Goal: Find specific page/section: Find specific page/section

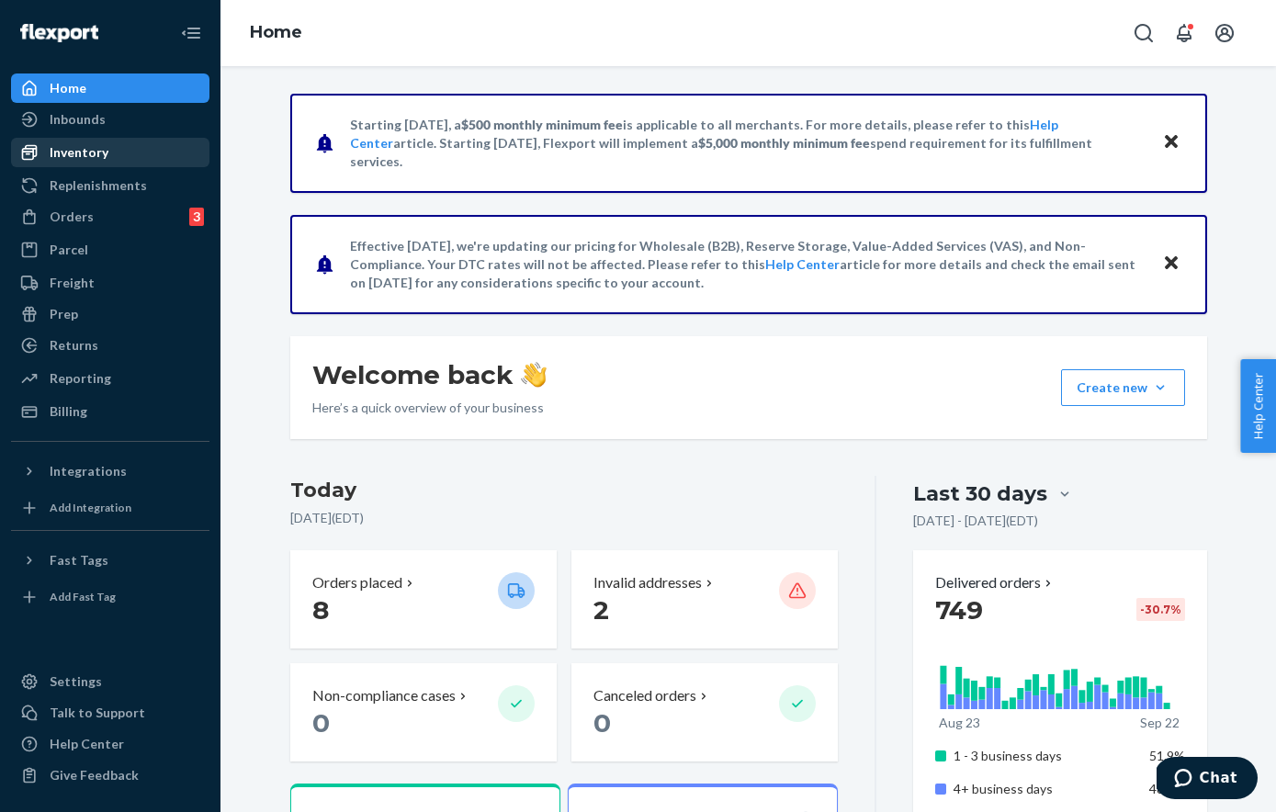
click at [107, 152] on div "Inventory" at bounding box center [110, 153] width 195 height 26
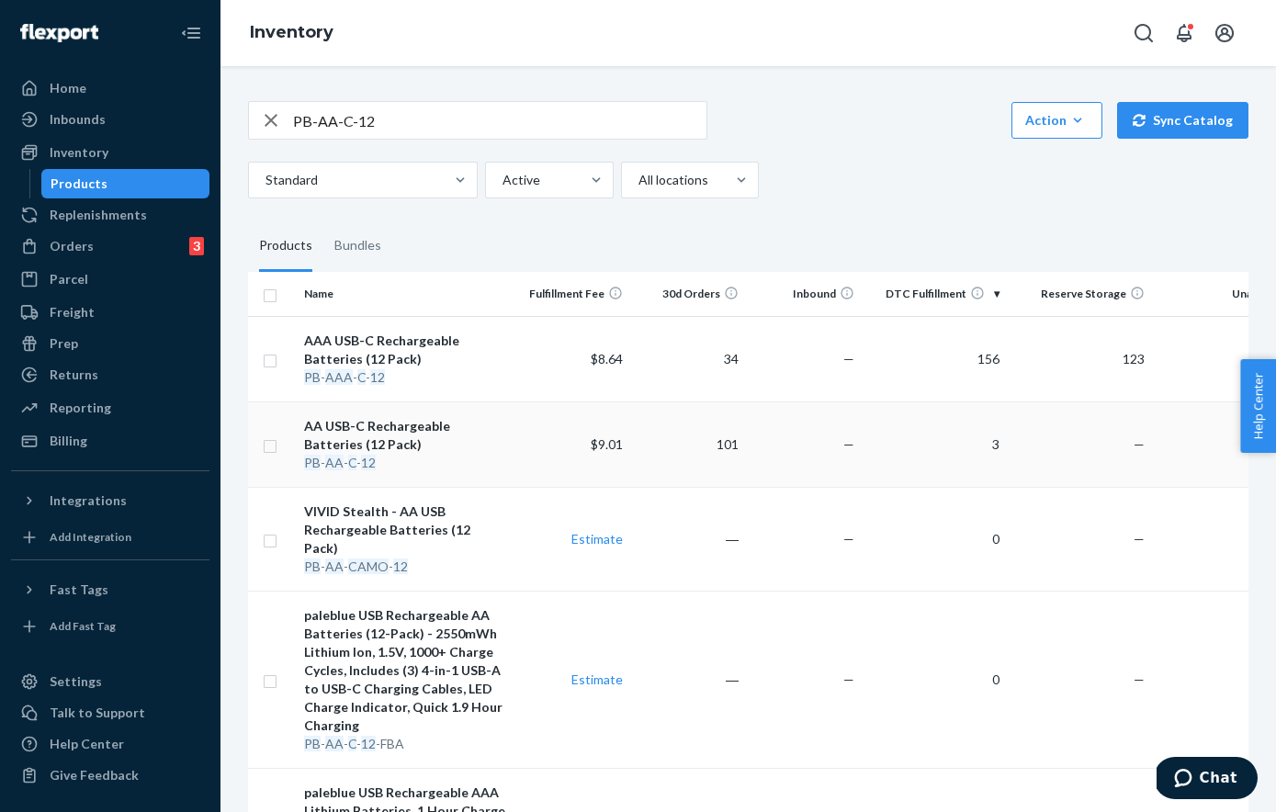
scroll to position [0, 1]
click at [394, 119] on input "PB-AA-C-12" at bounding box center [499, 120] width 413 height 37
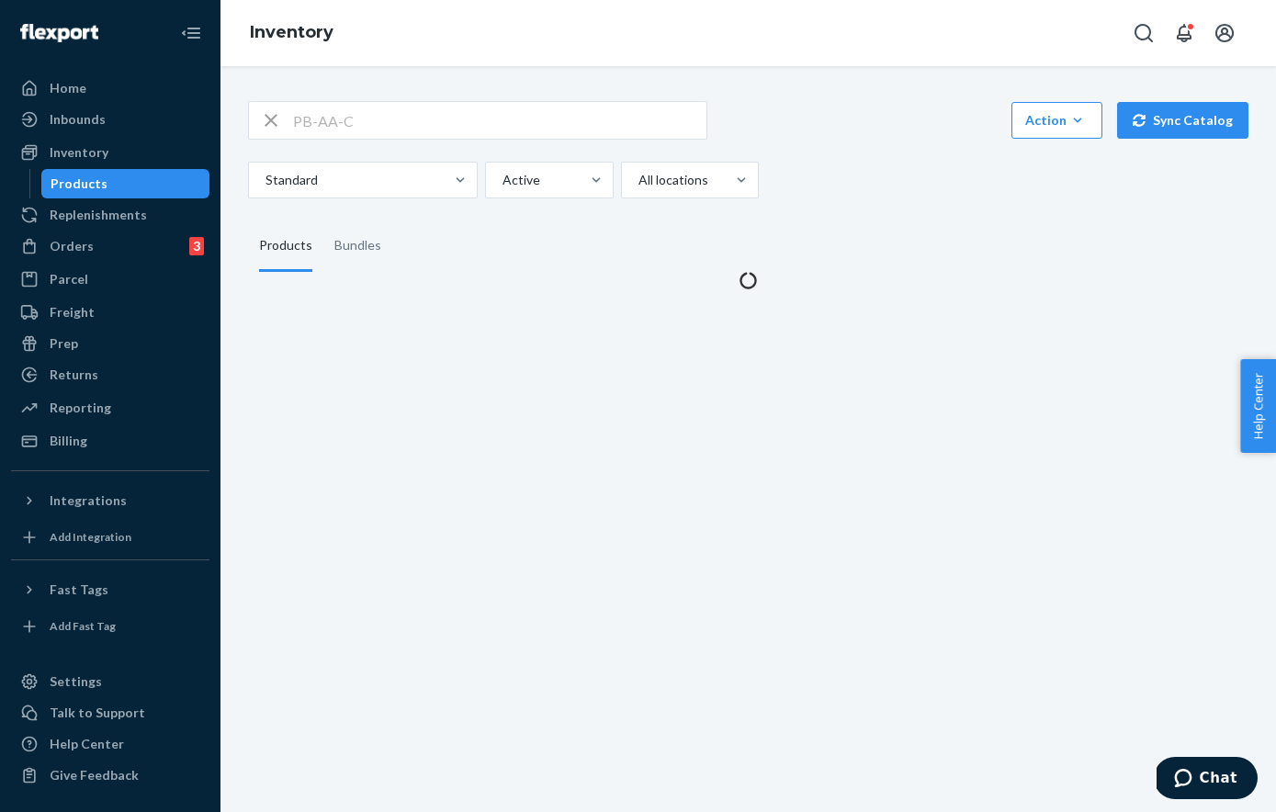
scroll to position [0, 0]
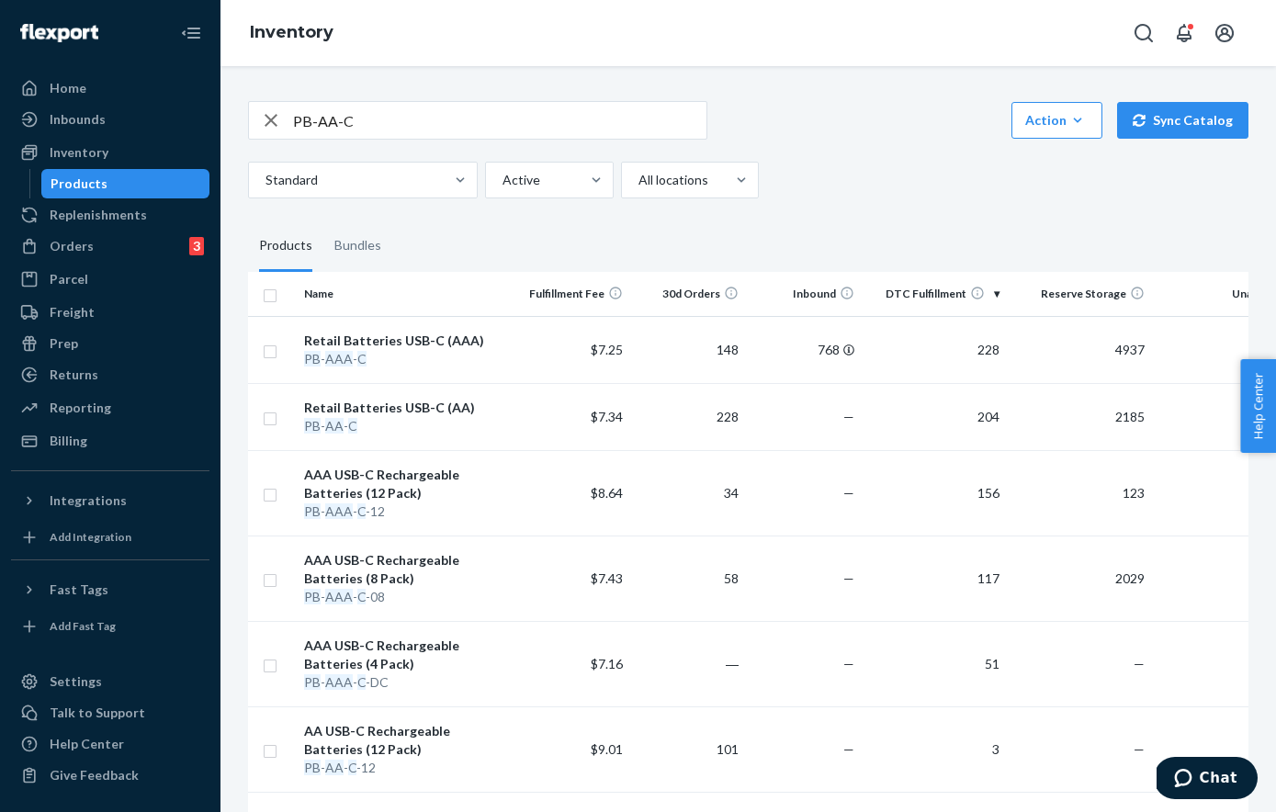
click at [394, 119] on html "Home Inbounds Shipping Plans Problems Inventory Products Replenishments Orders …" at bounding box center [638, 406] width 1276 height 812
click at [395, 120] on input "PB-AA-C" at bounding box center [499, 120] width 413 height 37
type input "PB-AA-C-08"
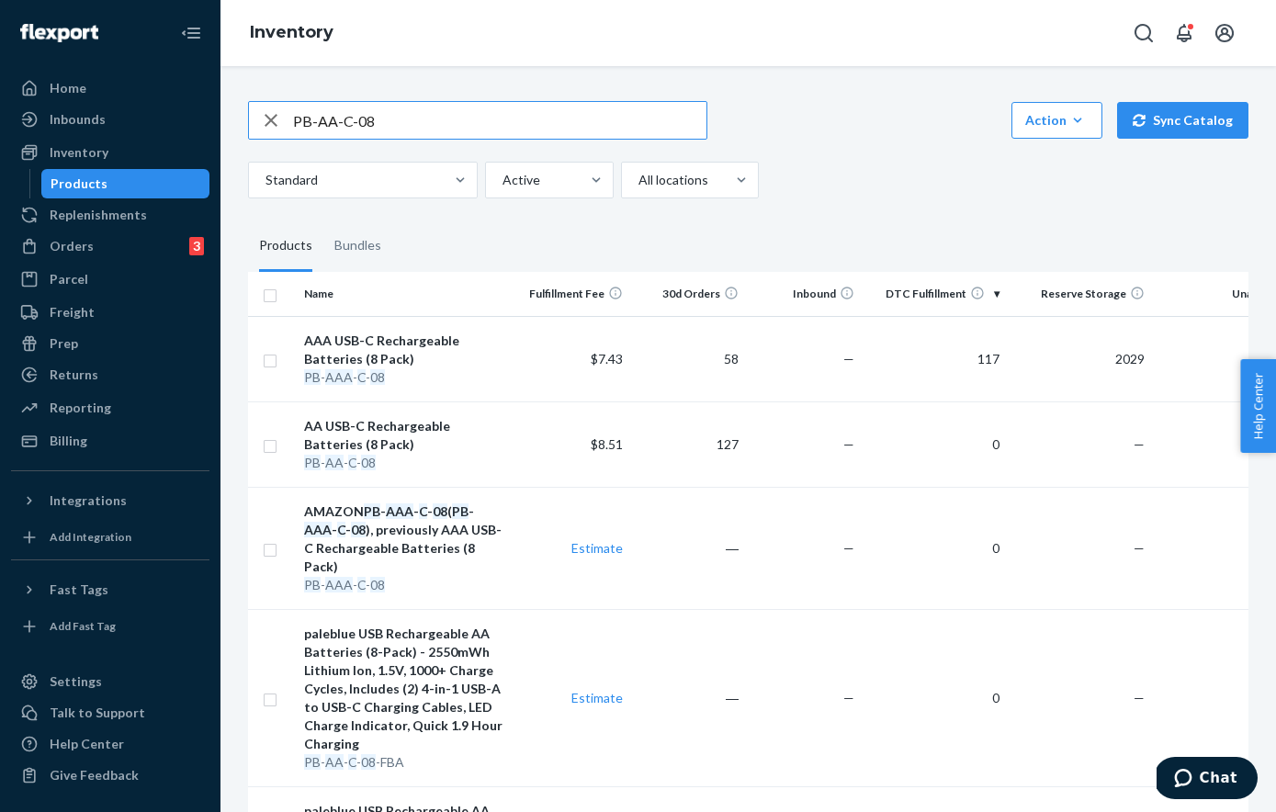
click at [434, 120] on input "PB-AA-C-08" at bounding box center [499, 120] width 413 height 37
click at [84, 149] on div "Inventory" at bounding box center [79, 152] width 59 height 18
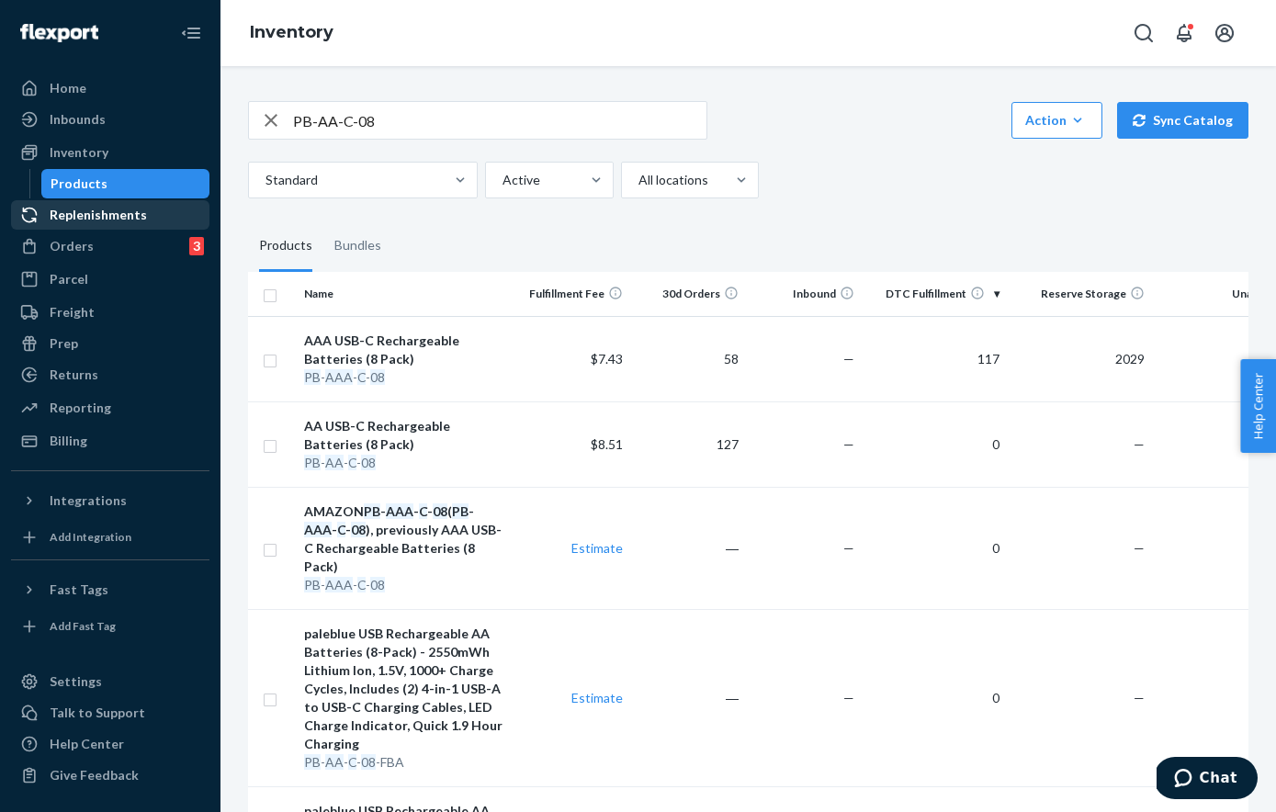
click at [83, 219] on div "Replenishments" at bounding box center [98, 215] width 97 height 18
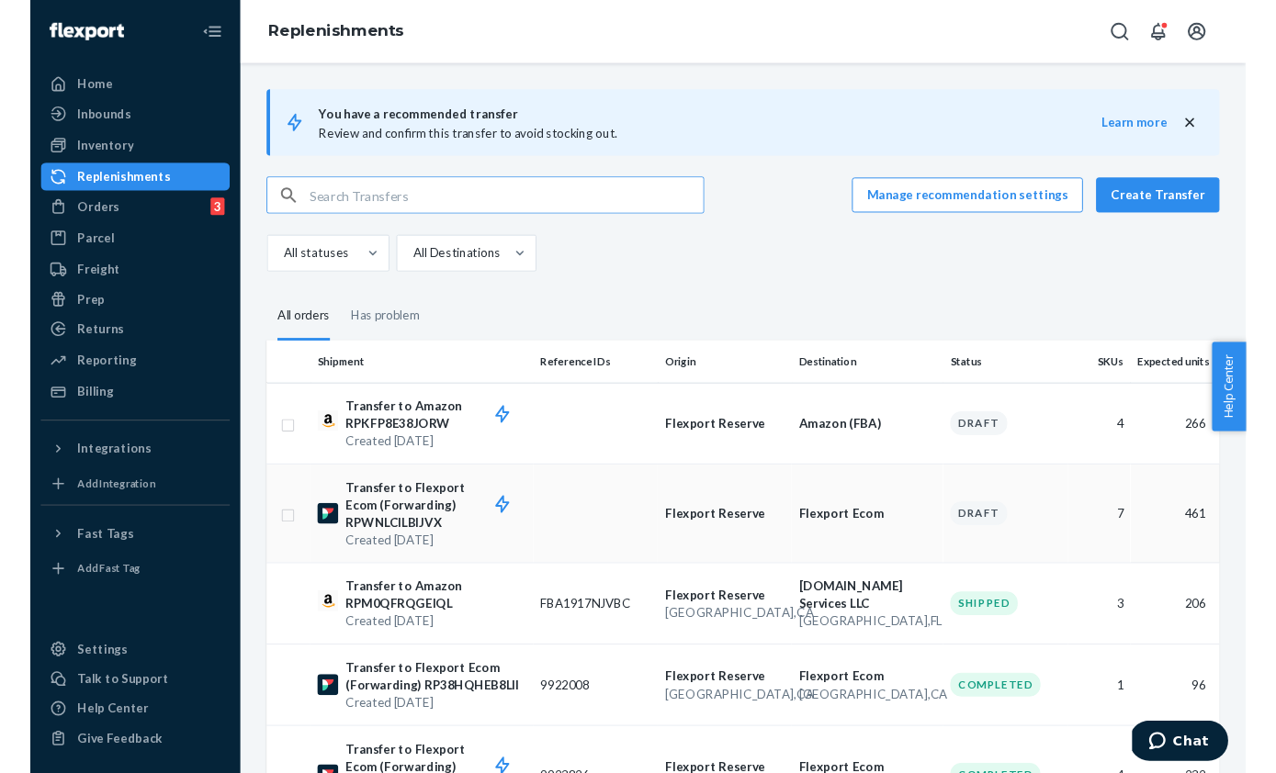
scroll to position [105, 0]
